Goal: Find specific page/section: Find specific page/section

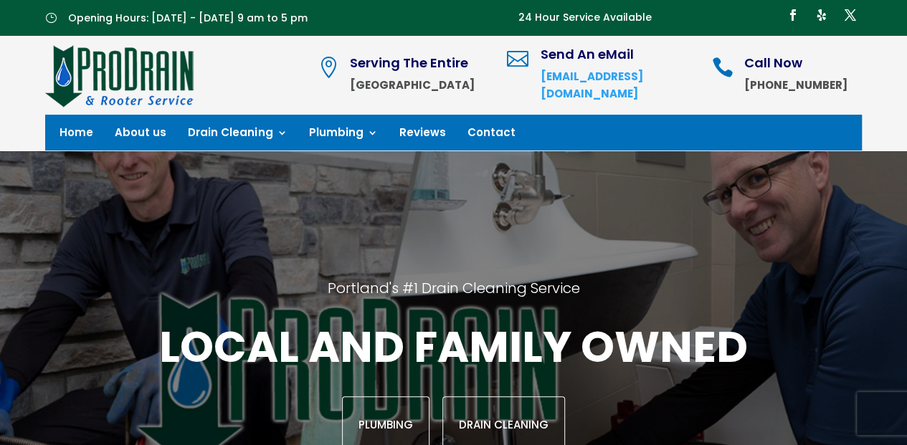
drag, startPoint x: 414, startPoint y: 65, endPoint x: 250, endPoint y: 64, distance: 164.2
click at [250, 64] on div at bounding box center [181, 75] width 272 height 65
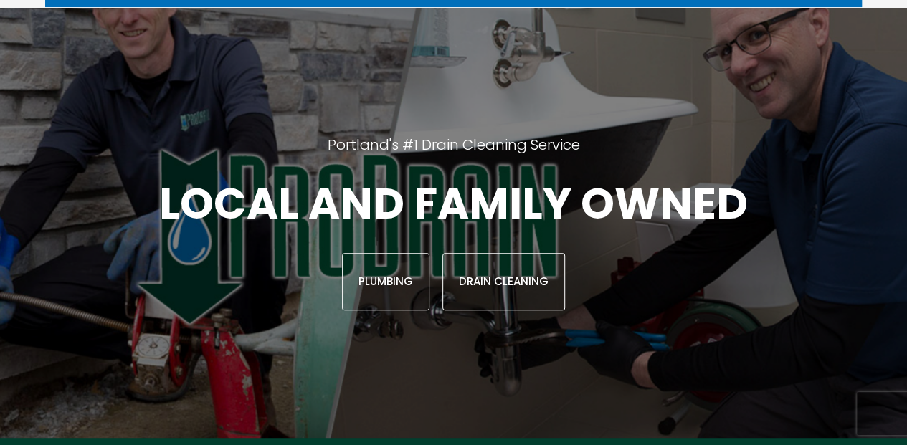
scroll to position [108, 0]
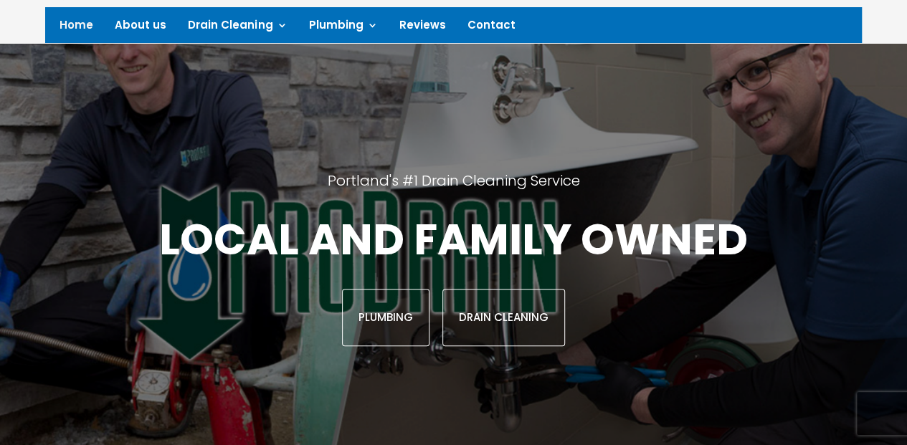
click at [485, 289] on link "Drain Cleaning" at bounding box center [503, 317] width 123 height 57
click at [488, 314] on link "Drain Cleaning" at bounding box center [503, 317] width 123 height 57
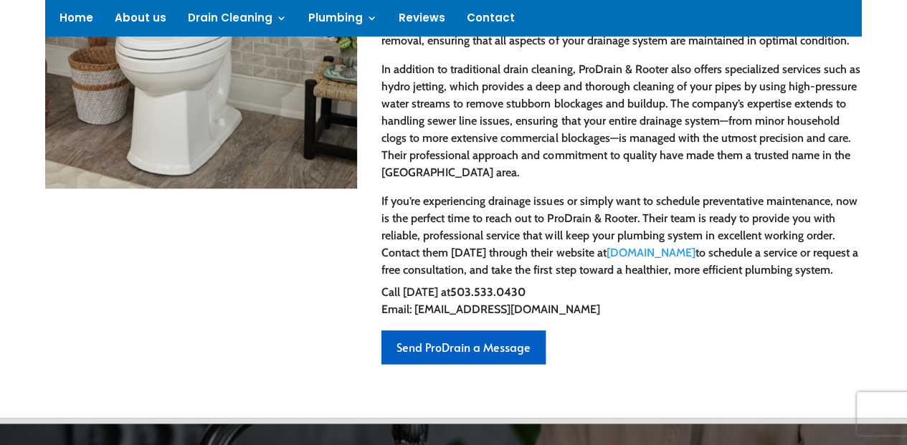
scroll to position [645, 0]
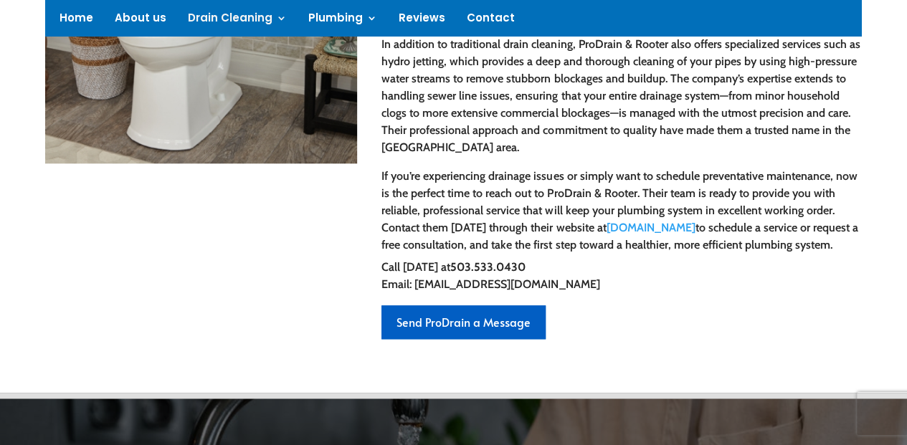
click at [430, 325] on link "Send ProDrain a Message" at bounding box center [463, 322] width 164 height 34
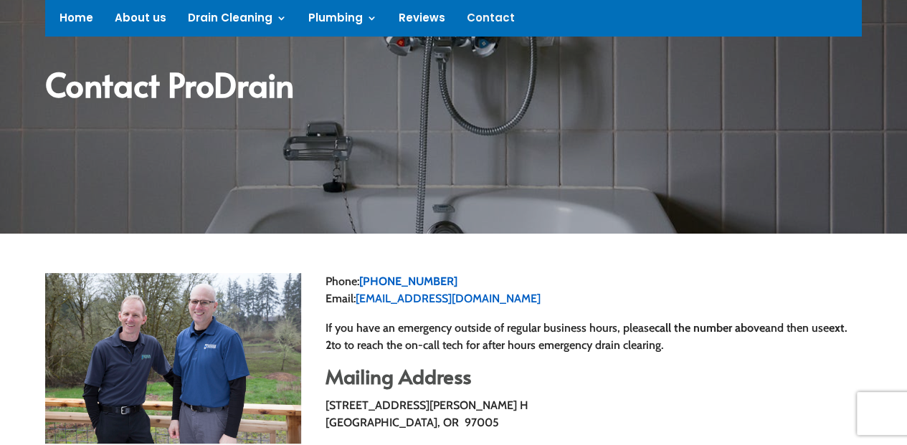
scroll to position [215, 0]
